Goal: Task Accomplishment & Management: Manage account settings

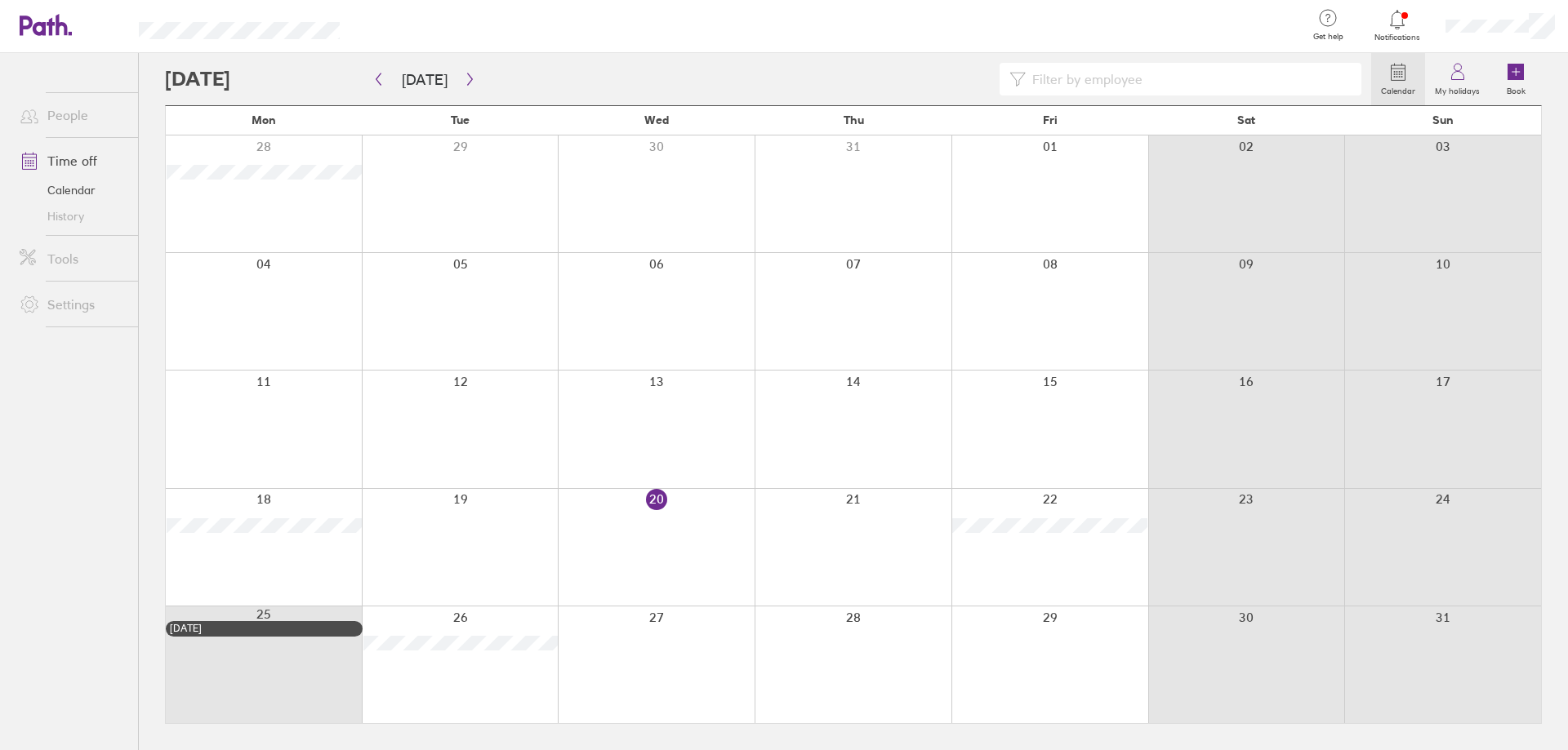
click at [1500, 34] on div at bounding box center [1499, 26] width 135 height 53
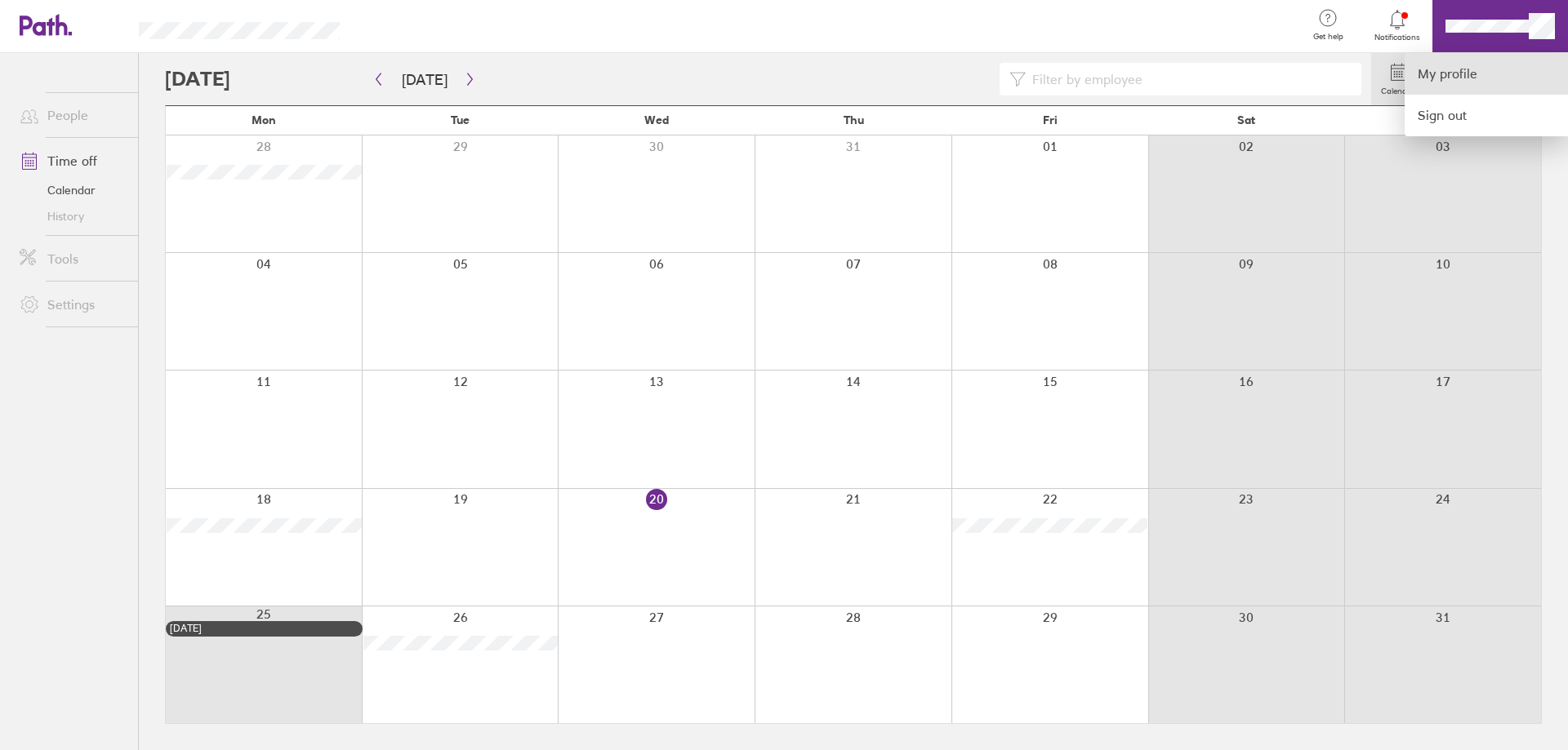
click at [1436, 55] on link "My profile" at bounding box center [1486, 74] width 163 height 41
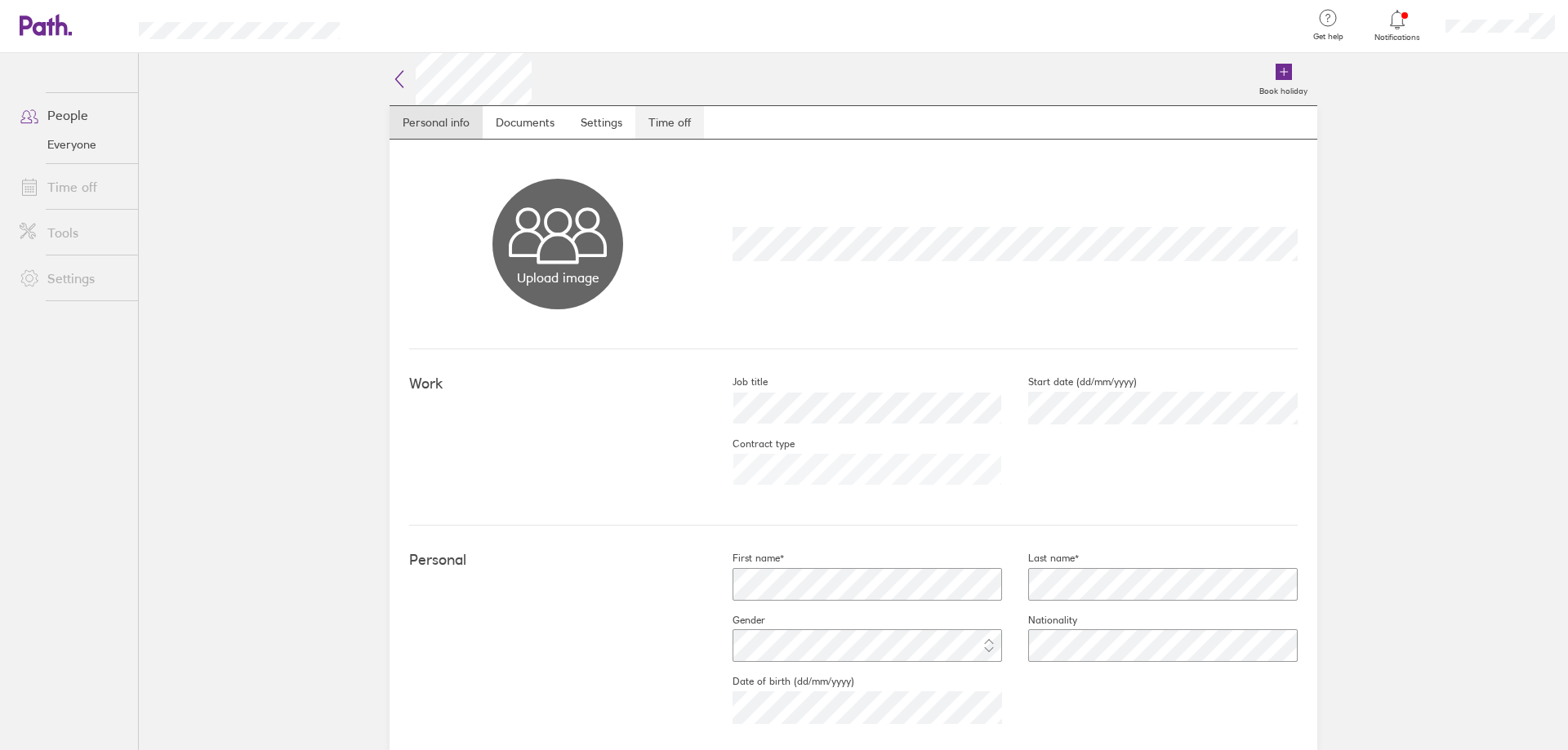
click at [666, 122] on link "Time off" at bounding box center [669, 122] width 69 height 33
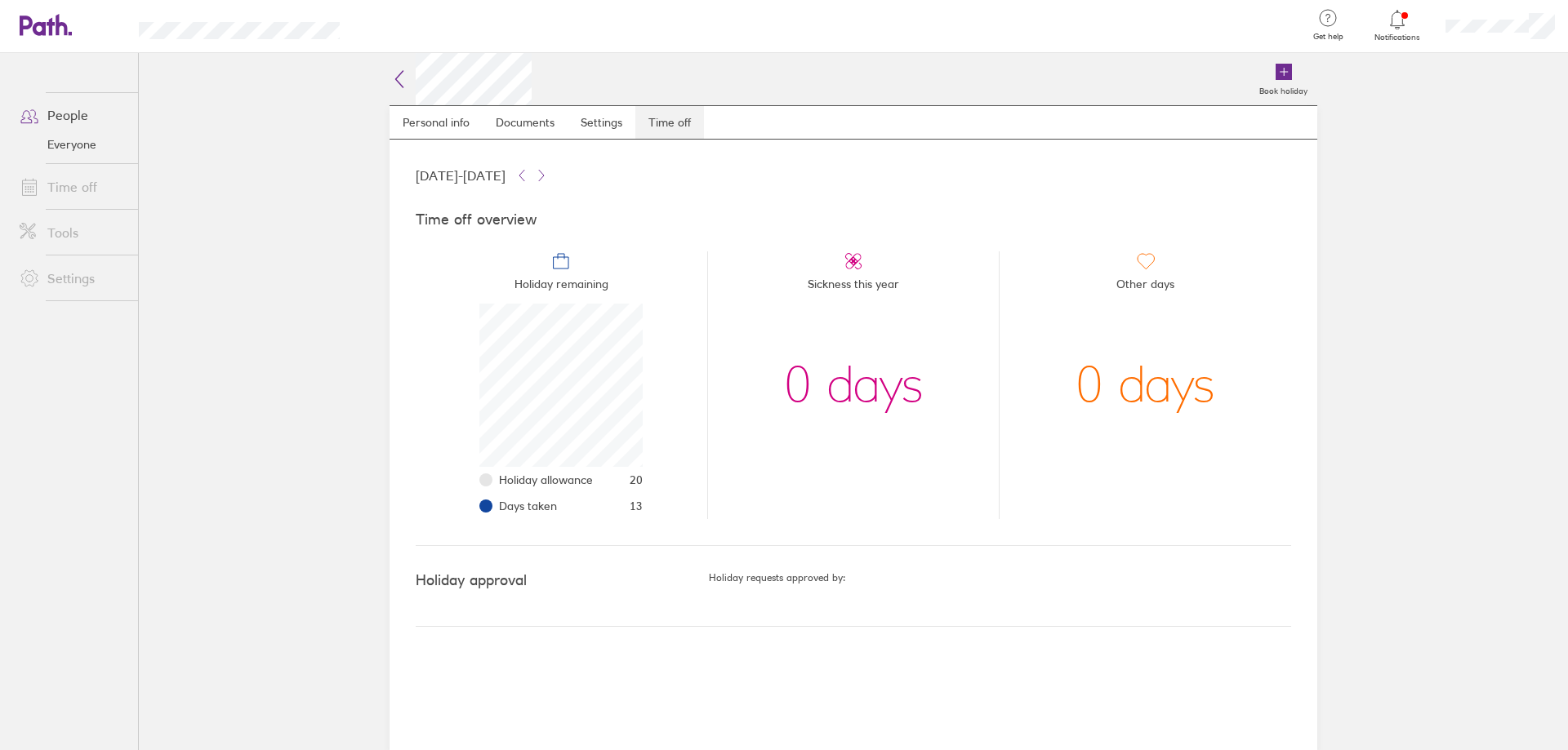
scroll to position [163, 163]
click at [407, 85] on icon at bounding box center [399, 79] width 20 height 20
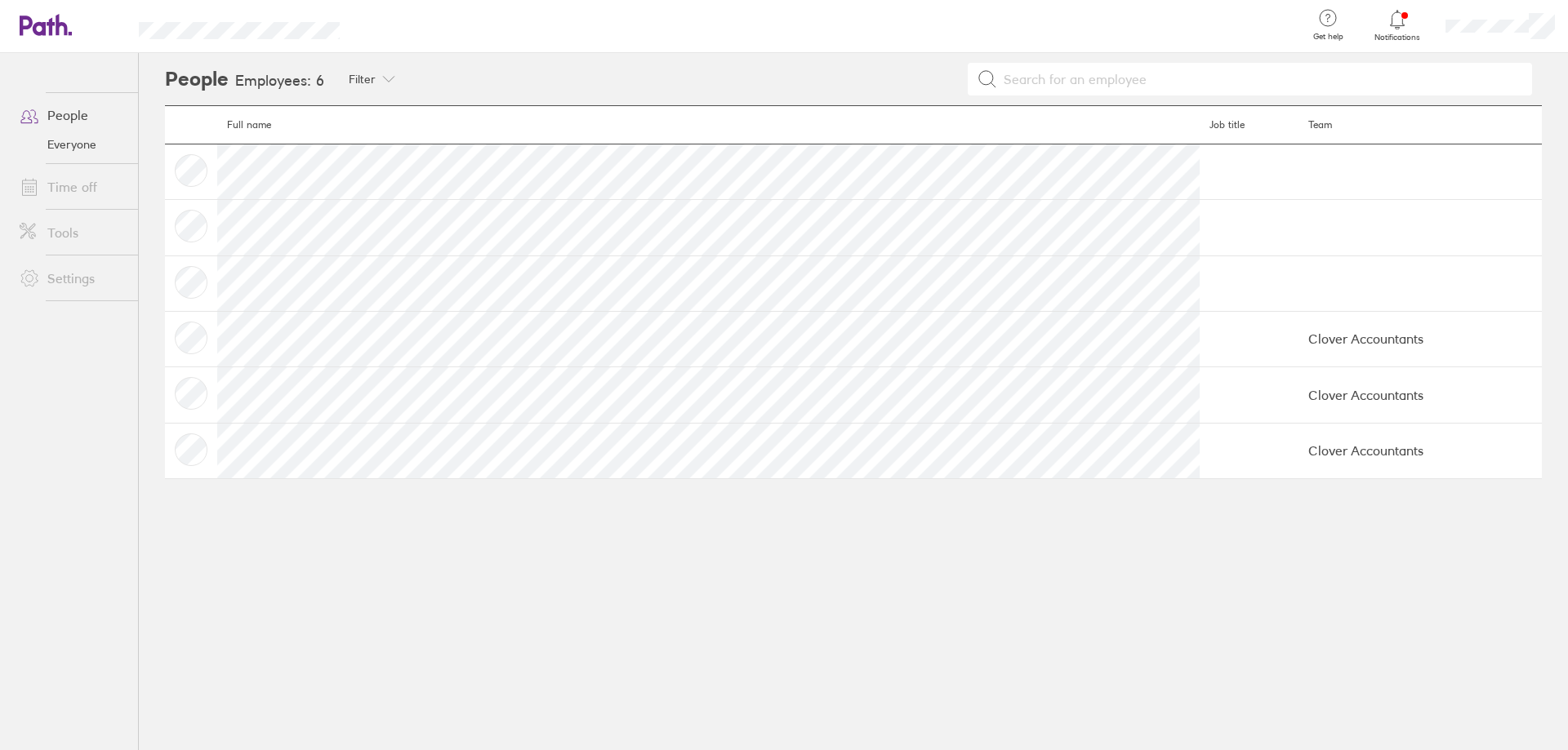
click at [83, 114] on link "People" at bounding box center [72, 115] width 131 height 33
click at [68, 115] on link "People" at bounding box center [72, 115] width 131 height 33
click at [23, 118] on icon at bounding box center [29, 115] width 20 height 20
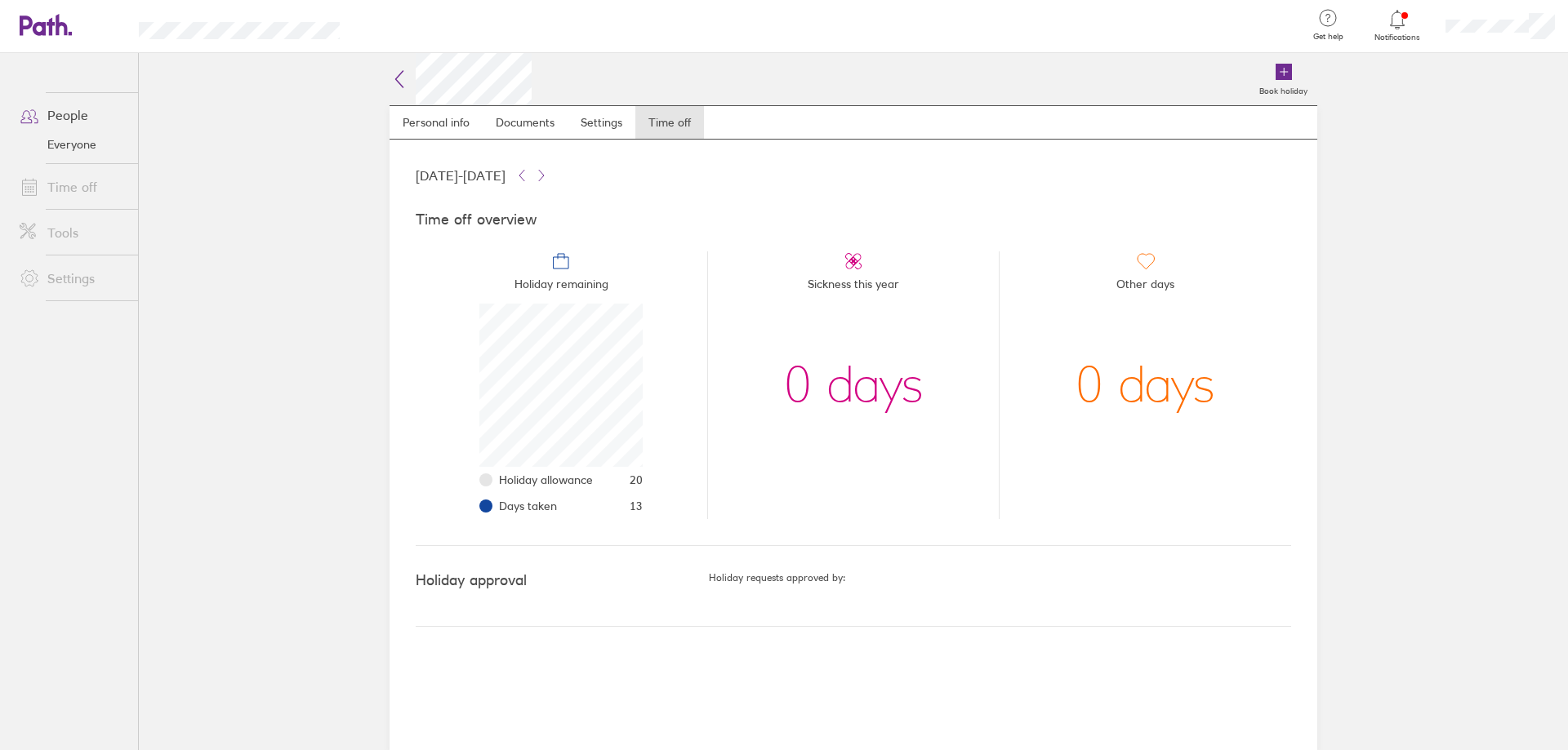
scroll to position [163, 163]
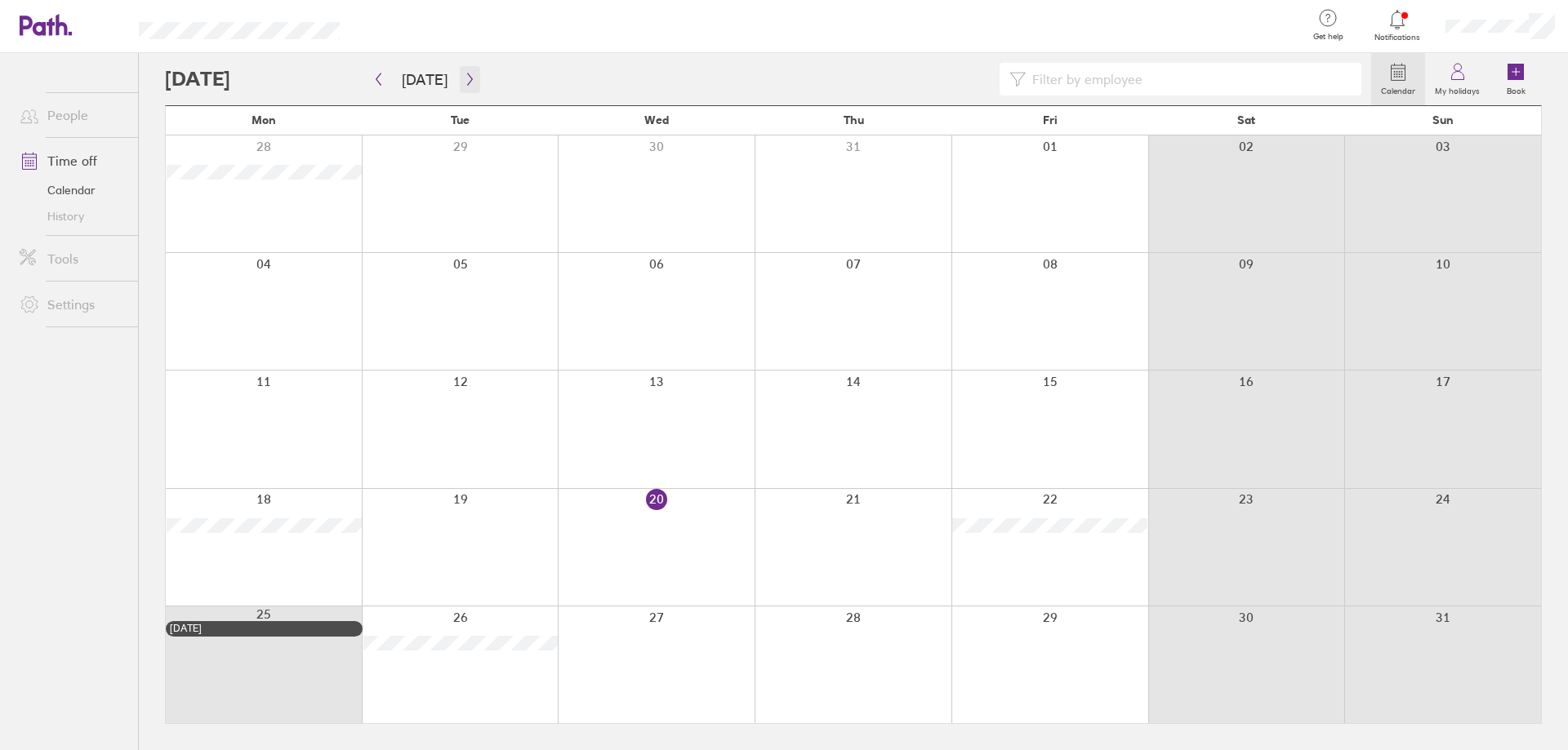
click at [467, 91] on button "button" at bounding box center [470, 79] width 21 height 27
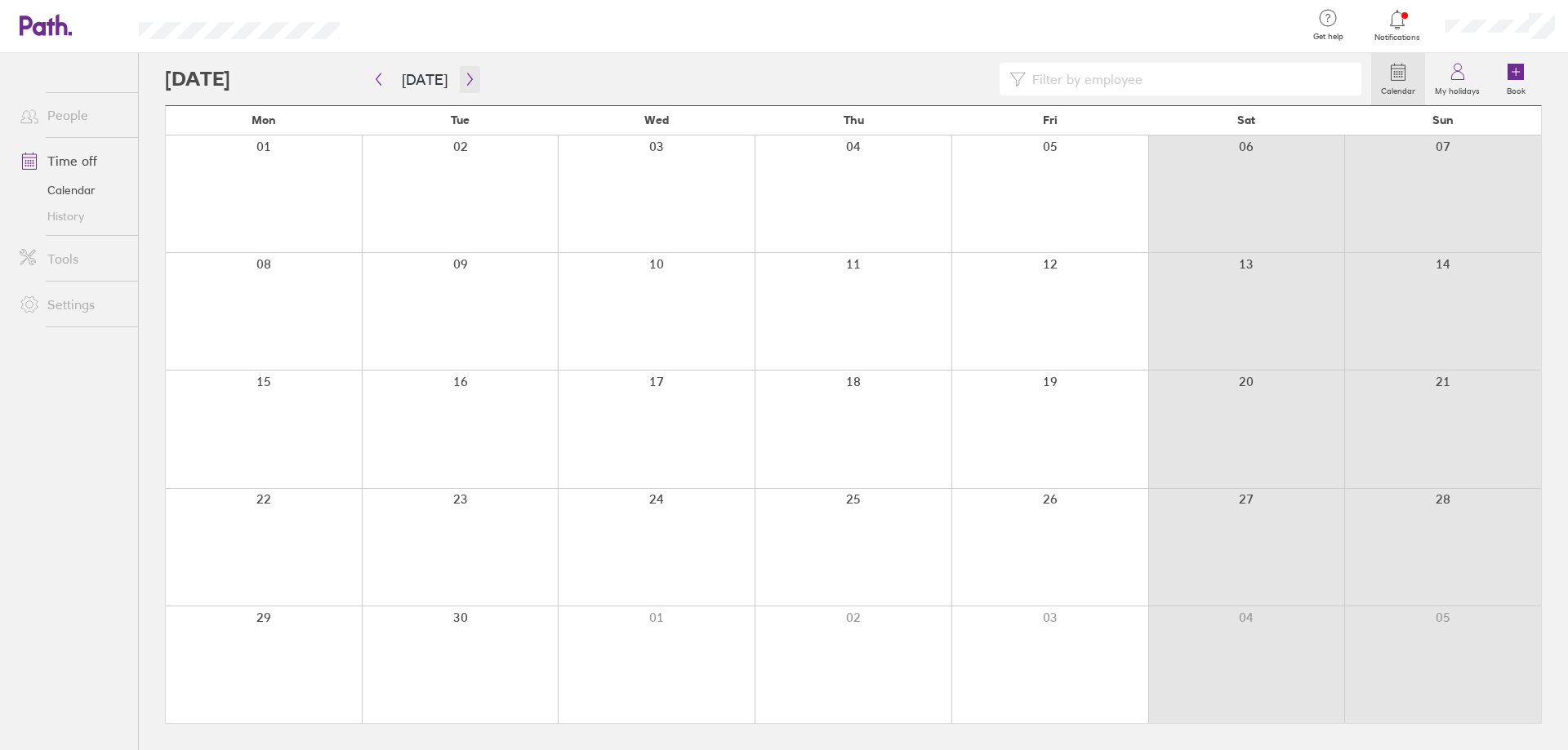
click at [464, 84] on icon "button" at bounding box center [469, 79] width 12 height 13
click at [464, 78] on icon "button" at bounding box center [469, 79] width 12 height 13
click at [831, 277] on div at bounding box center [853, 312] width 197 height 116
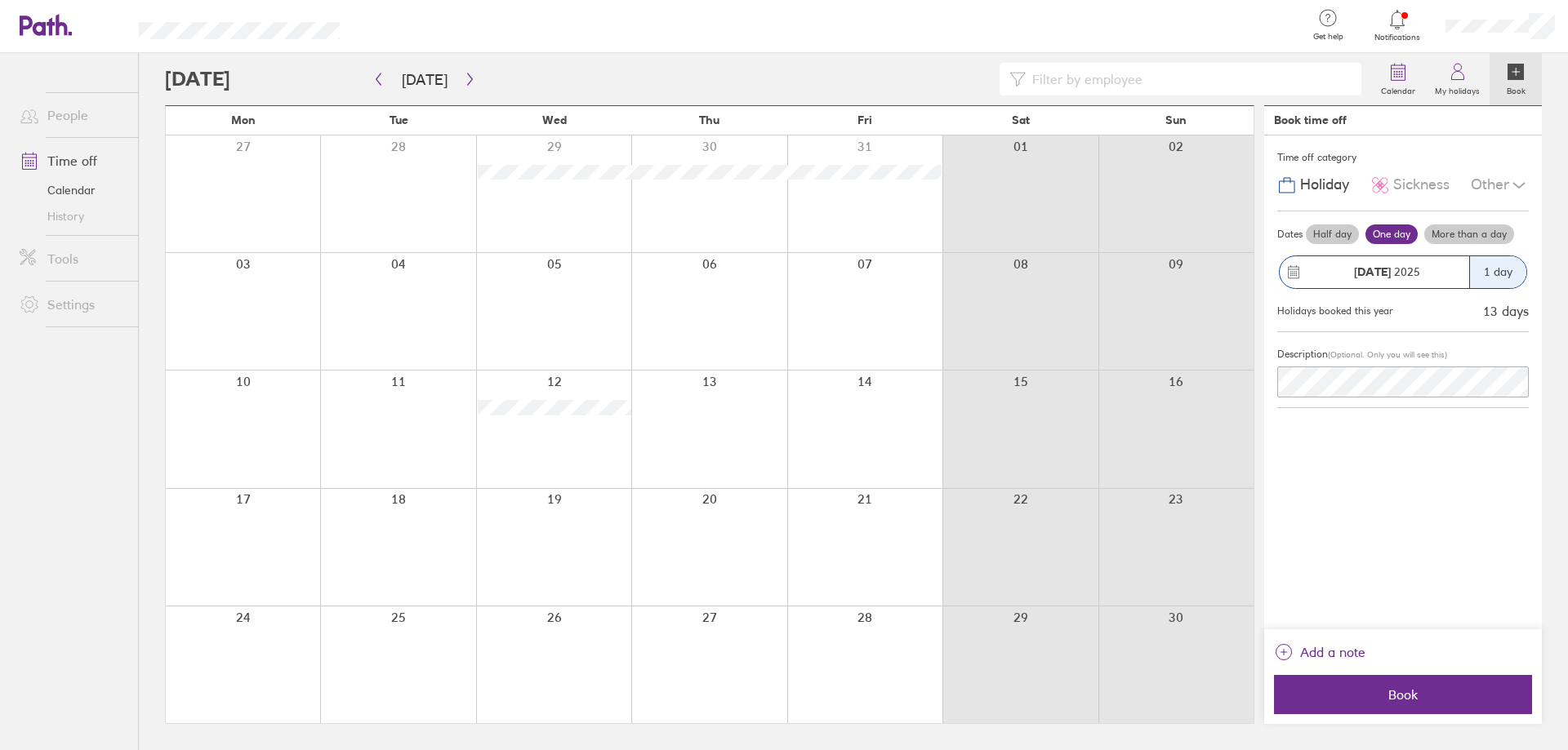
click at [832, 286] on div at bounding box center [864, 312] width 155 height 116
click at [740, 295] on div at bounding box center [708, 312] width 155 height 116
click at [814, 285] on div at bounding box center [864, 312] width 155 height 116
click at [716, 274] on div at bounding box center [708, 312] width 155 height 116
click at [827, 289] on div at bounding box center [864, 312] width 155 height 116
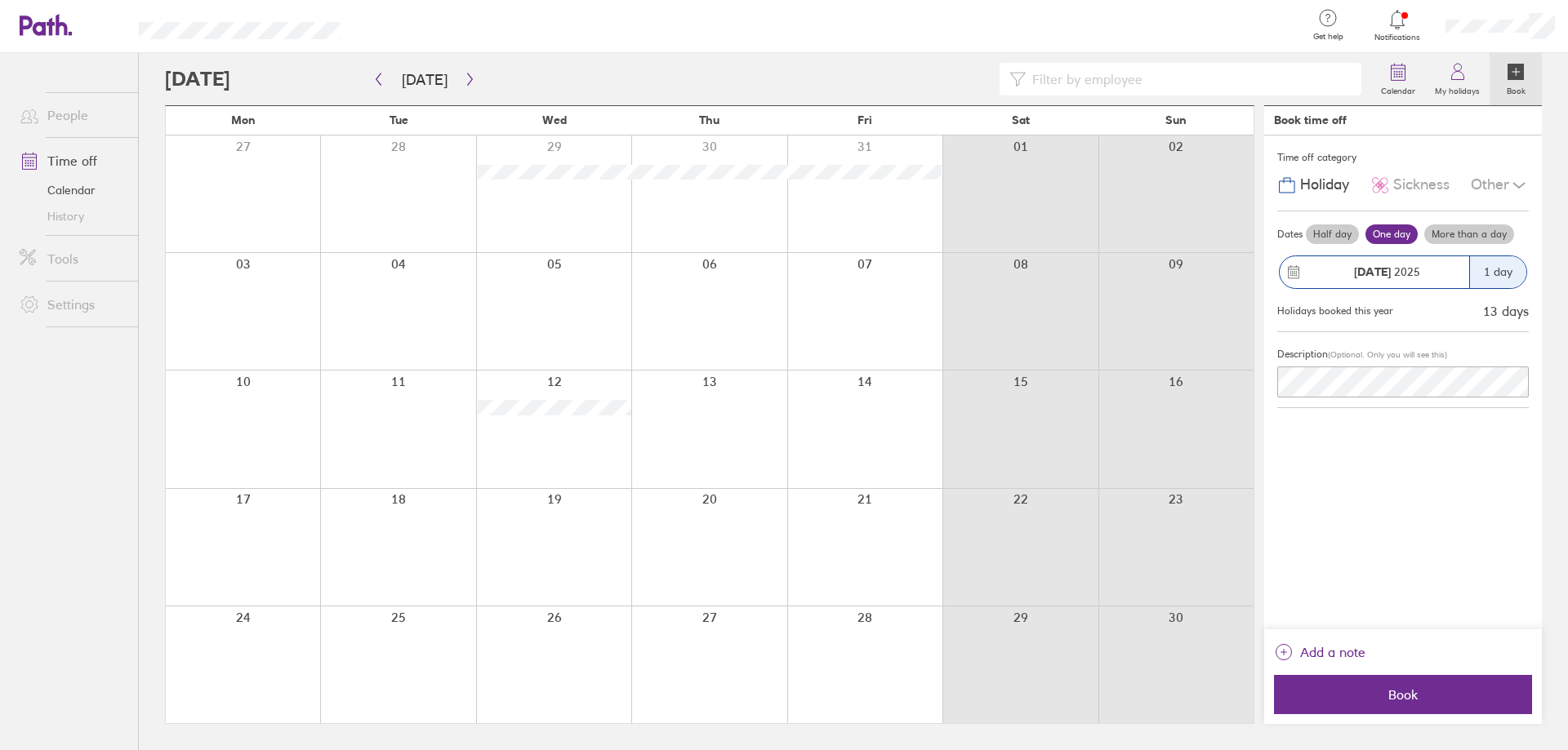
click at [710, 276] on div at bounding box center [708, 312] width 155 height 116
click at [1453, 680] on button "Book" at bounding box center [1403, 695] width 258 height 39
